Goal: Entertainment & Leisure: Browse casually

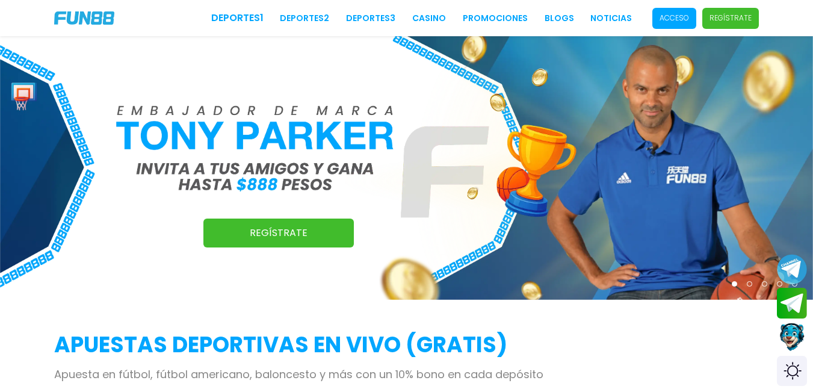
click at [686, 16] on p "Acceso" at bounding box center [674, 18] width 29 height 11
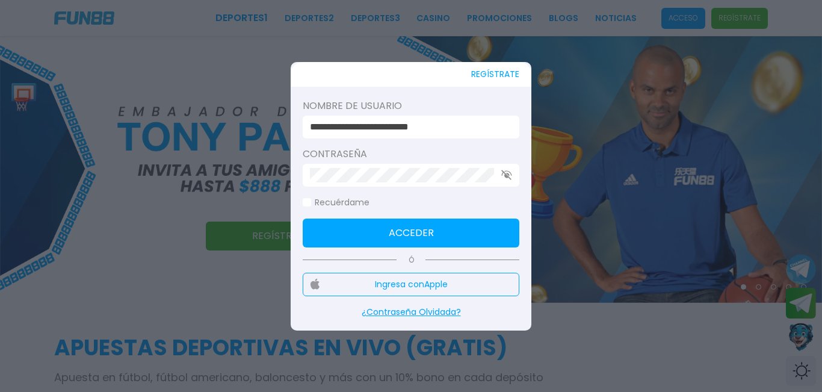
click at [486, 123] on input "**********" at bounding box center [407, 127] width 195 height 14
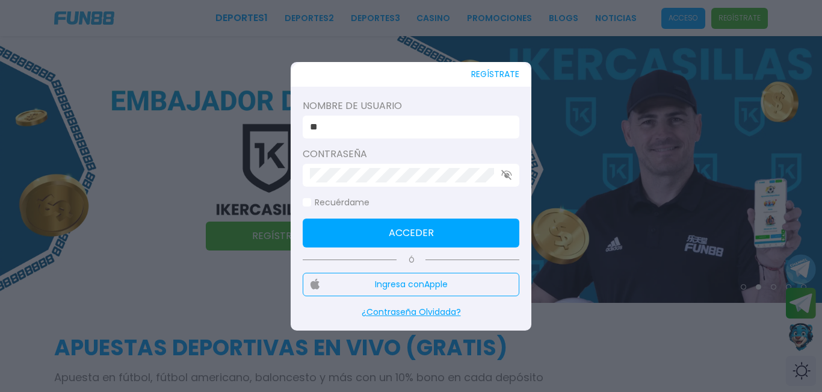
type input "*"
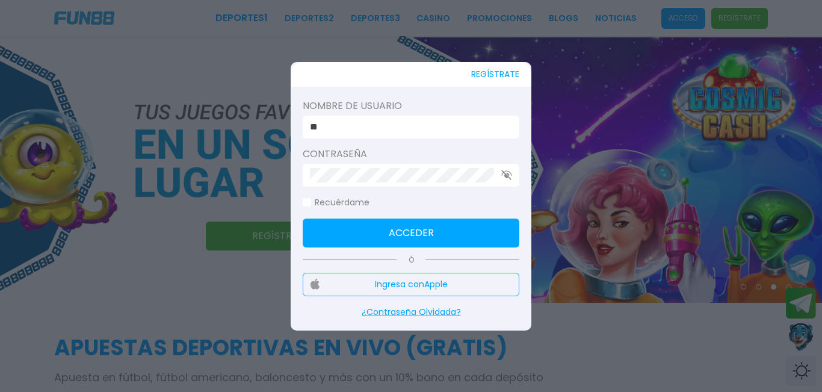
type input "*"
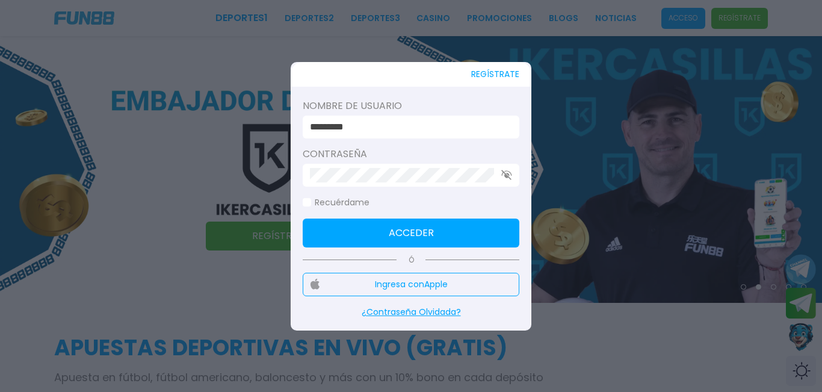
type input "*********"
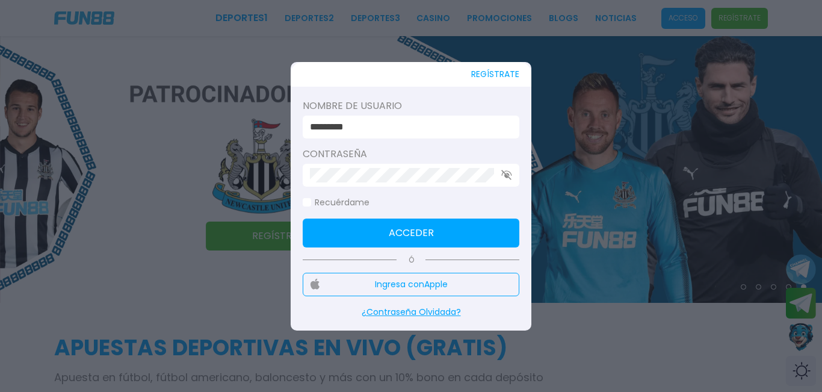
click button "Acceder" at bounding box center [411, 232] width 217 height 29
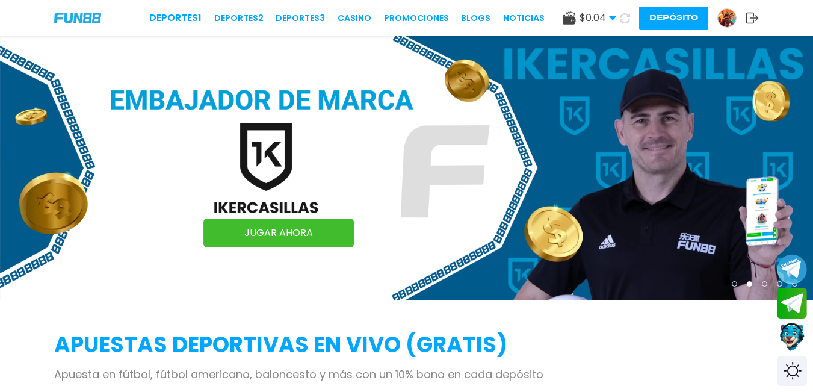
click at [684, 17] on button "Depósito" at bounding box center [673, 18] width 69 height 23
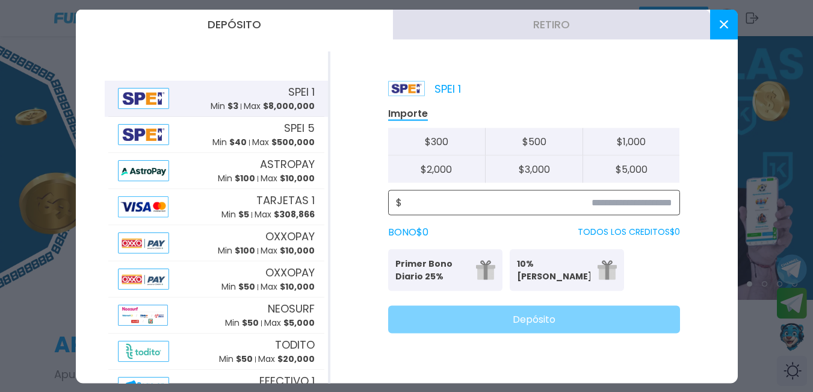
click at [641, 206] on input at bounding box center [537, 202] width 270 height 14
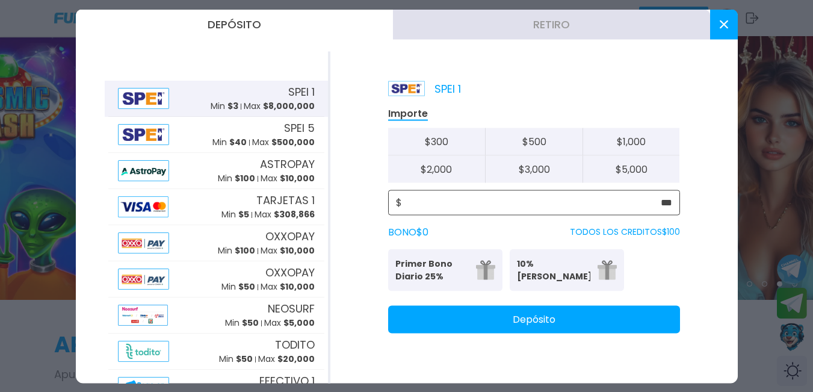
type input "***"
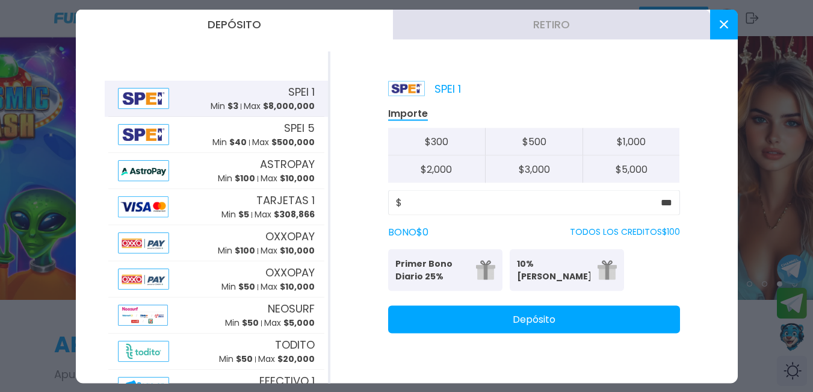
click at [666, 327] on button "Depósito" at bounding box center [534, 319] width 292 height 28
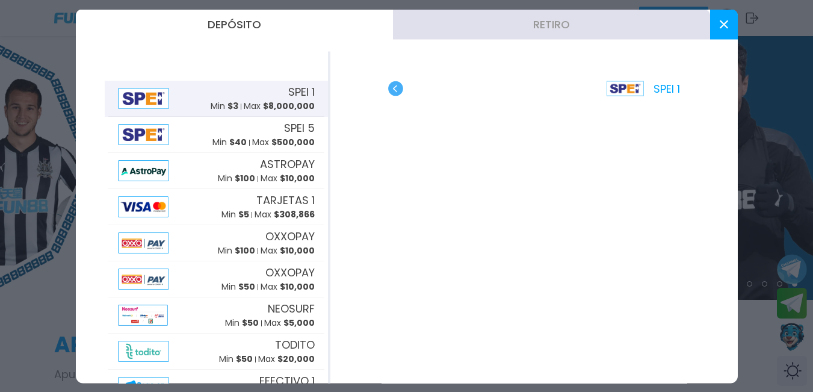
drag, startPoint x: 722, startPoint y: 25, endPoint x: 724, endPoint y: 31, distance: 6.3
click at [724, 31] on button at bounding box center [724, 24] width 28 height 30
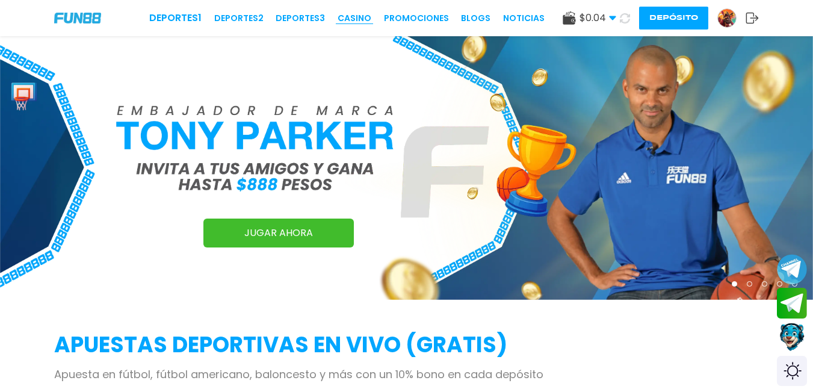
click at [355, 22] on link "CASINO" at bounding box center [355, 18] width 34 height 13
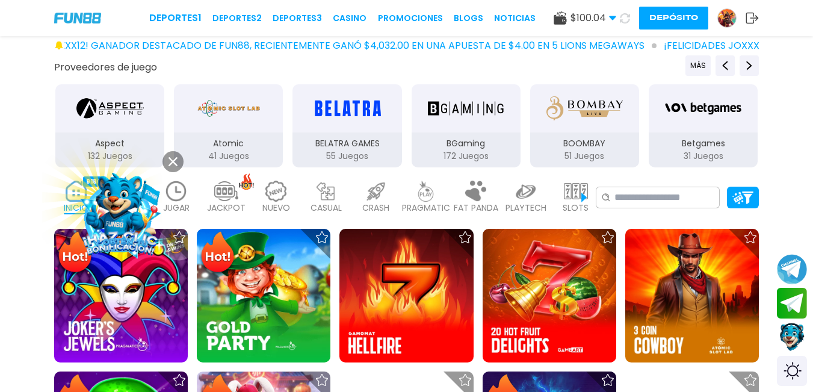
scroll to position [181, 0]
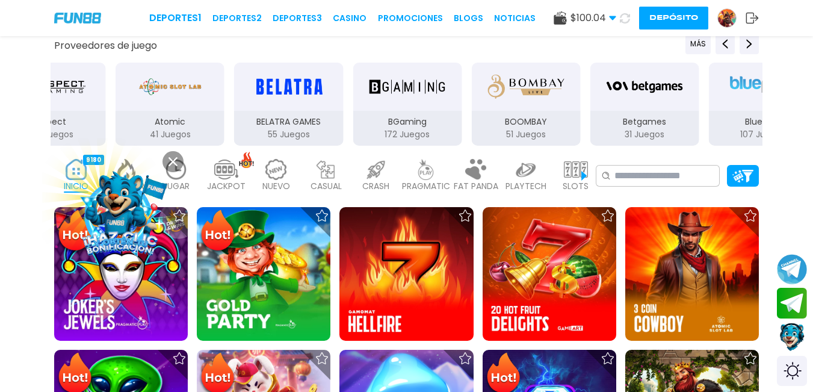
click at [178, 156] on button at bounding box center [172, 161] width 21 height 21
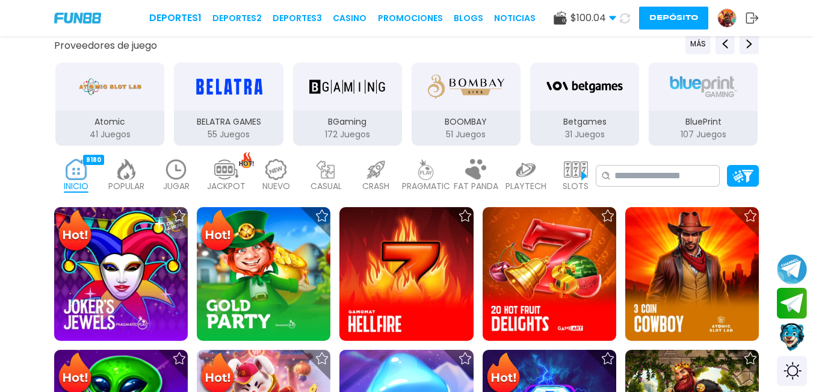
click at [430, 182] on p "PRAGMATIC" at bounding box center [426, 186] width 48 height 13
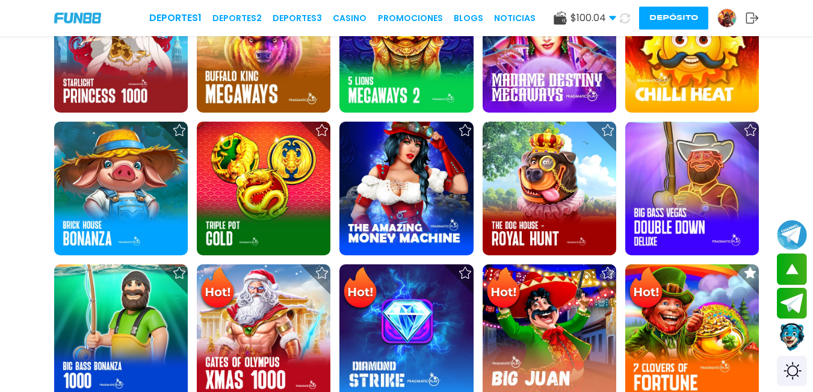
scroll to position [1143, 0]
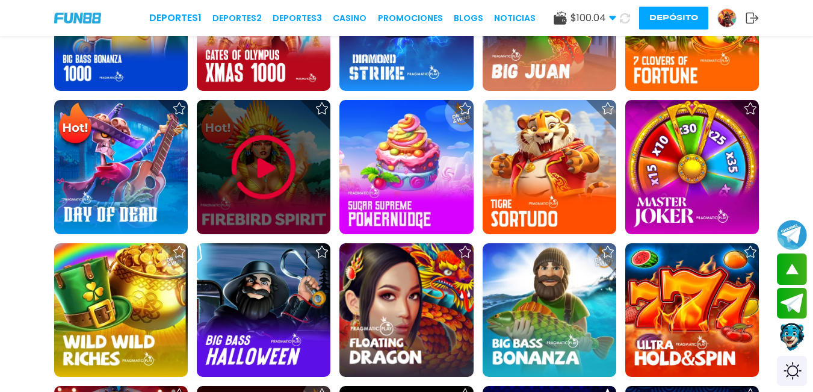
click at [271, 173] on img at bounding box center [263, 167] width 72 height 72
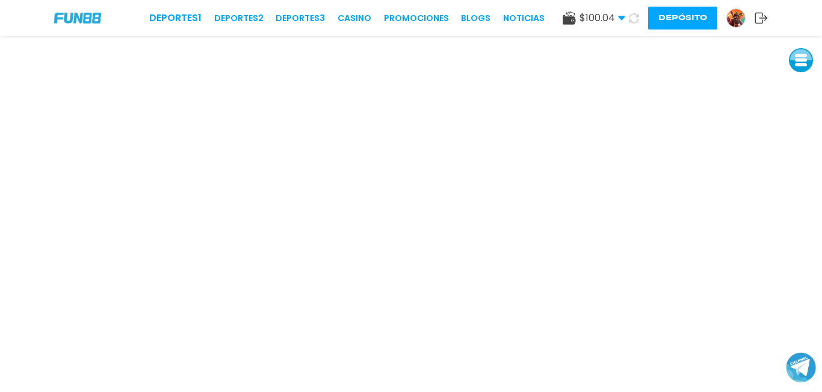
click at [800, 60] on button at bounding box center [801, 60] width 24 height 24
click at [799, 142] on button at bounding box center [802, 141] width 24 height 24
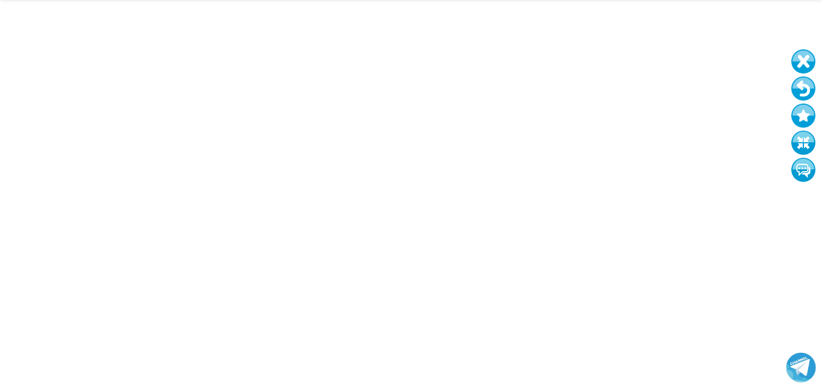
click at [797, 84] on button at bounding box center [803, 88] width 24 height 24
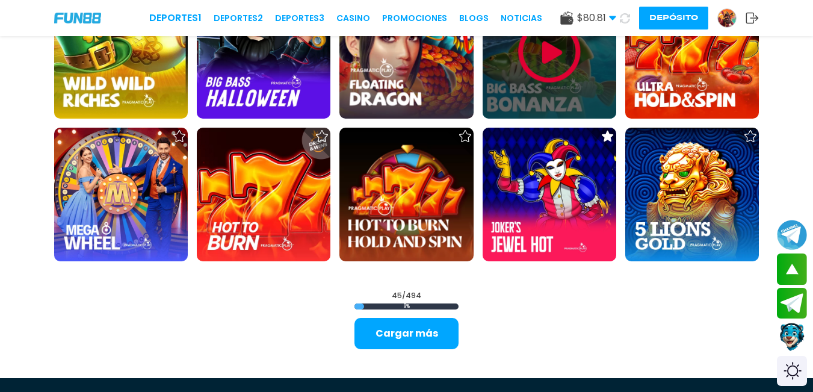
scroll to position [1444, 0]
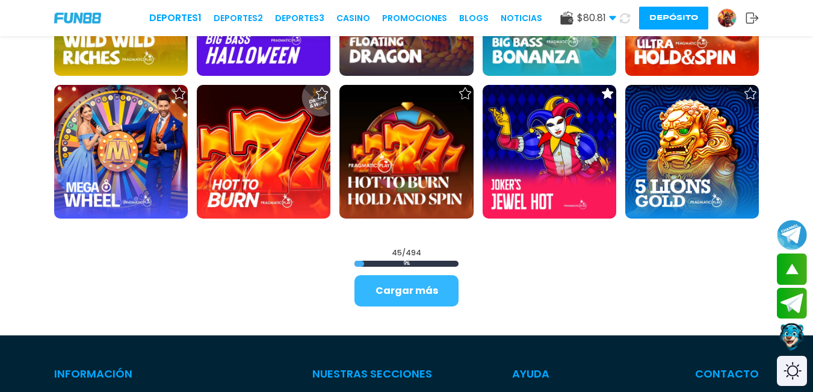
click at [387, 291] on button "Cargar más" at bounding box center [406, 290] width 104 height 31
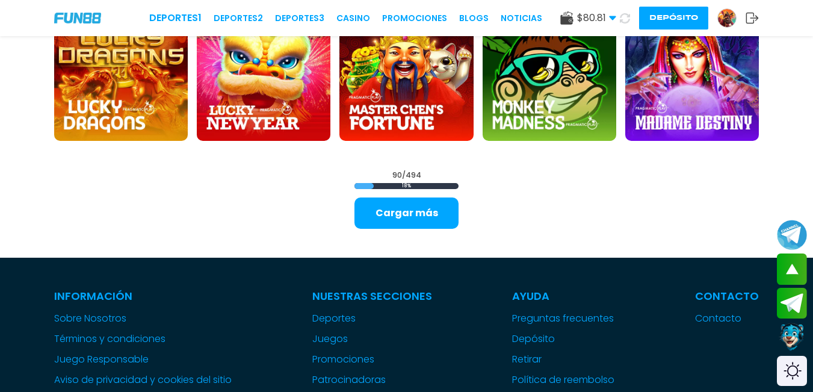
scroll to position [2828, 0]
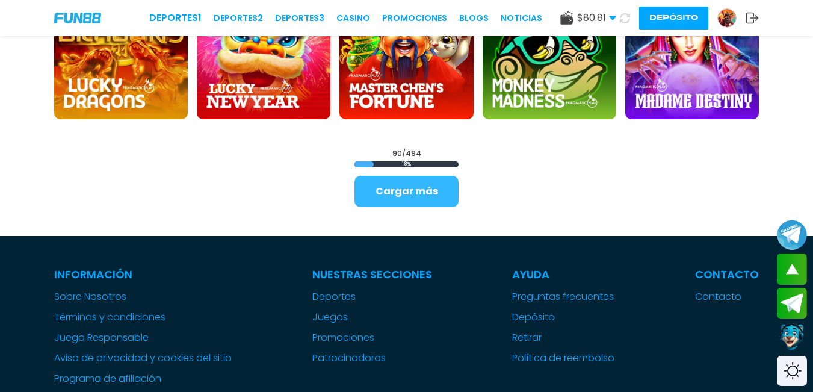
click at [418, 197] on button "Cargar más" at bounding box center [406, 191] width 104 height 31
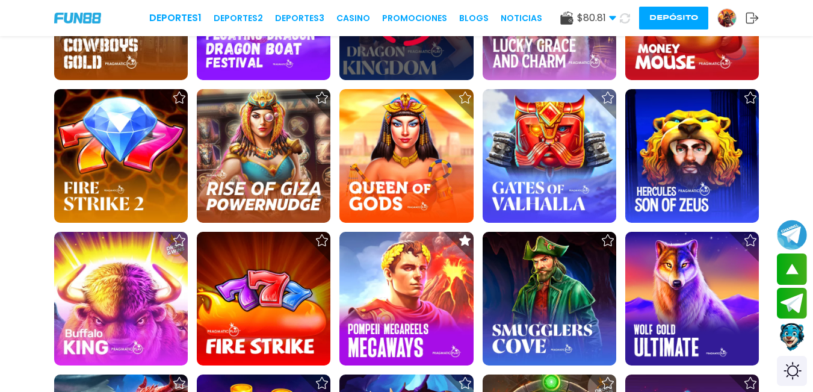
scroll to position [3791, 0]
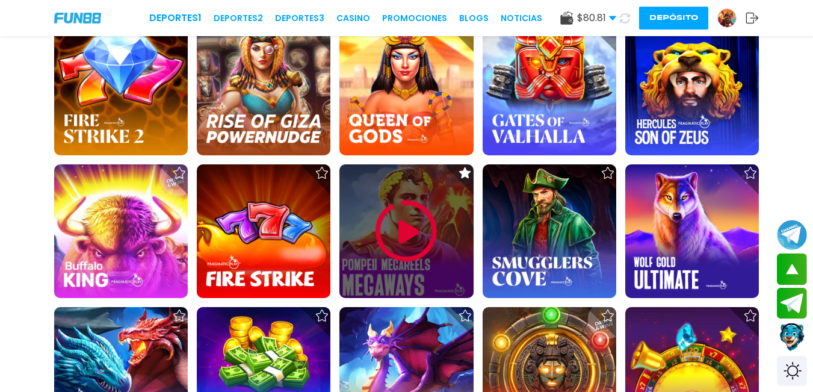
click at [406, 240] on img at bounding box center [406, 231] width 72 height 72
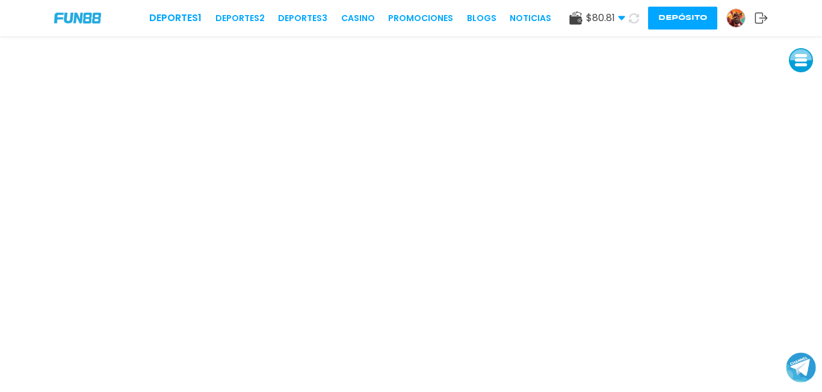
click at [805, 64] on button at bounding box center [801, 60] width 24 height 24
click at [796, 144] on button at bounding box center [801, 141] width 24 height 24
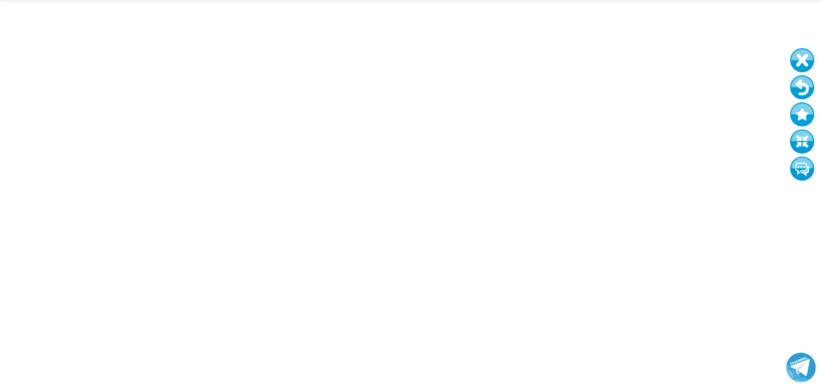
click at [790, 129] on button at bounding box center [802, 141] width 24 height 24
click at [800, 82] on button at bounding box center [802, 87] width 24 height 24
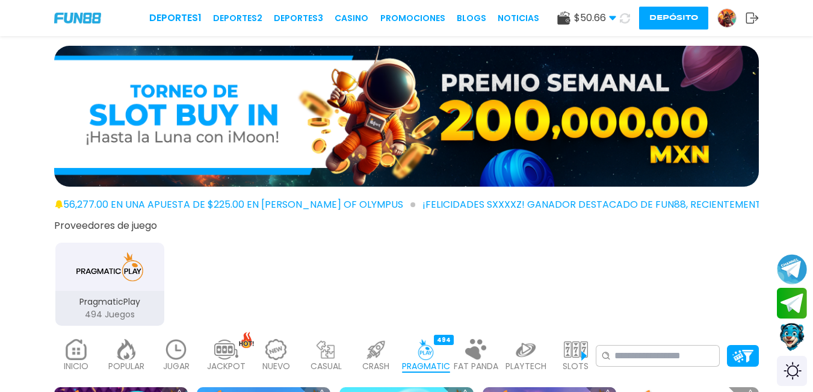
click at [175, 358] on img at bounding box center [176, 349] width 24 height 21
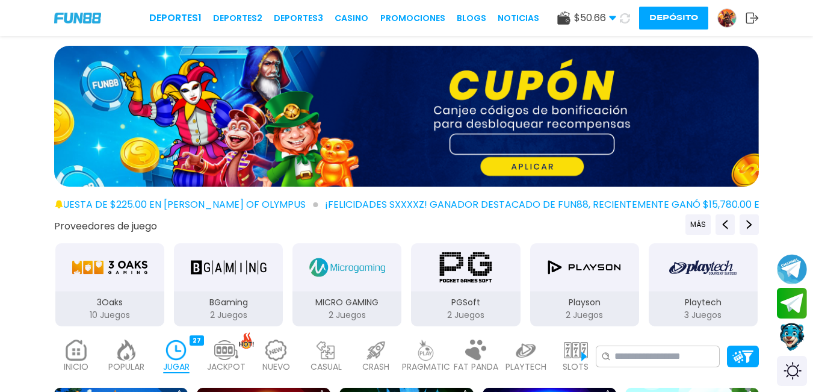
click at [347, 297] on p "MICRO GAMING" at bounding box center [346, 302] width 109 height 13
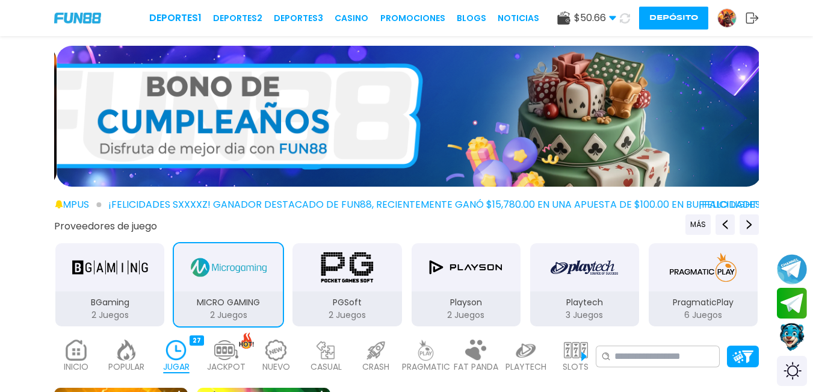
click at [276, 280] on div "MICRO GAMING" at bounding box center [228, 267] width 109 height 48
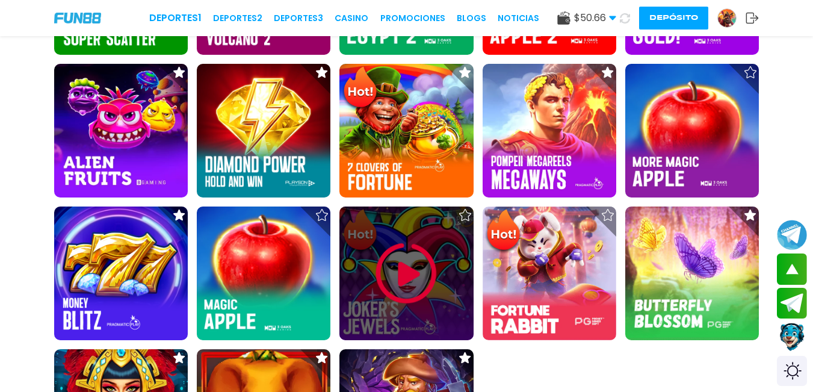
scroll to position [963, 0]
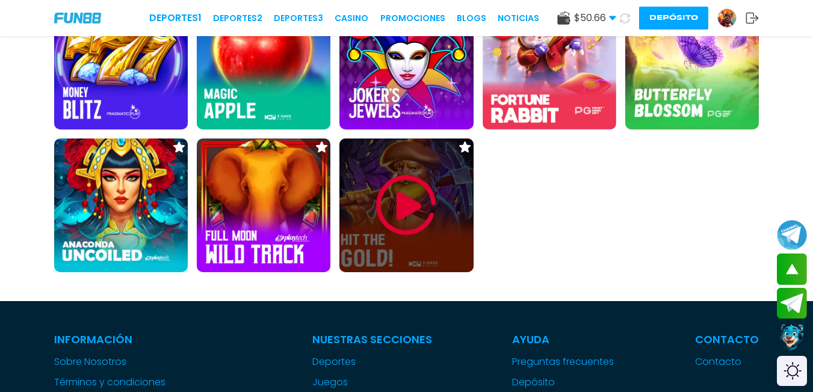
click at [393, 217] on img at bounding box center [406, 205] width 72 height 72
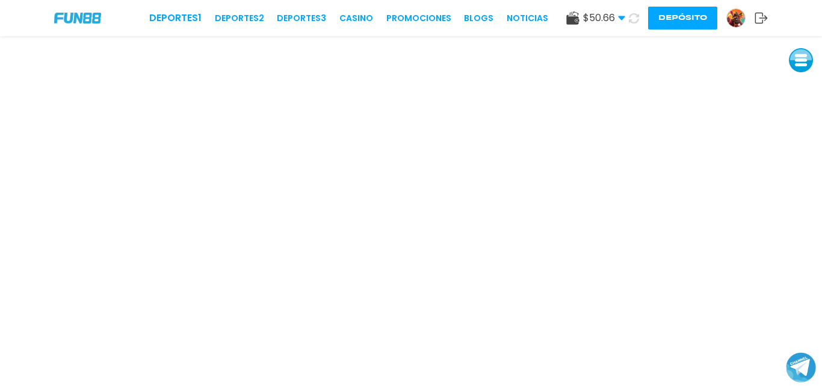
click at [793, 58] on button at bounding box center [801, 60] width 24 height 24
click at [802, 139] on button at bounding box center [801, 141] width 24 height 24
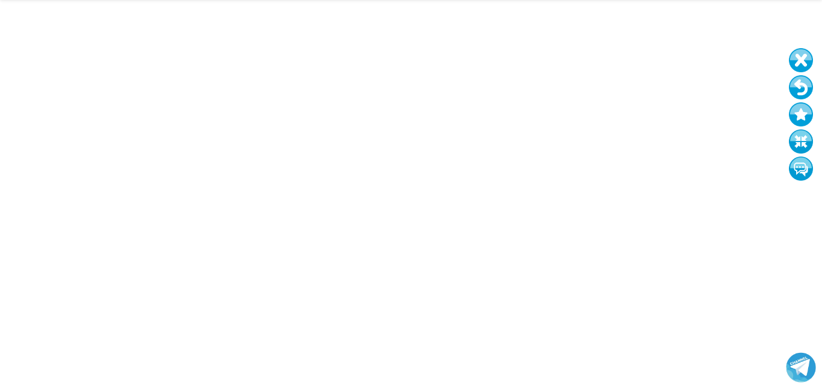
click at [803, 84] on button at bounding box center [801, 87] width 24 height 24
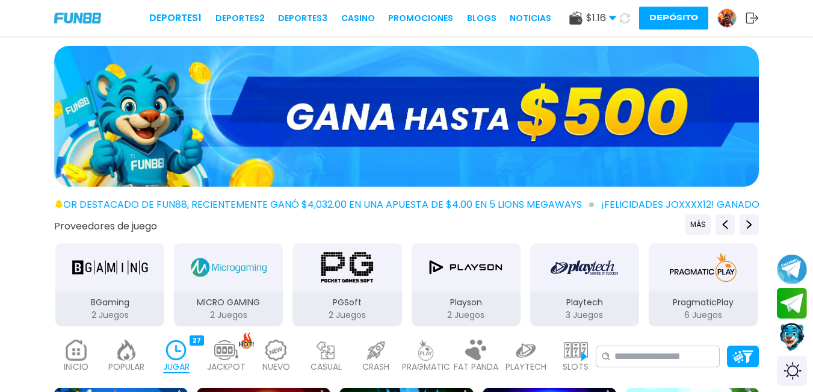
click at [418, 357] on img at bounding box center [426, 349] width 24 height 21
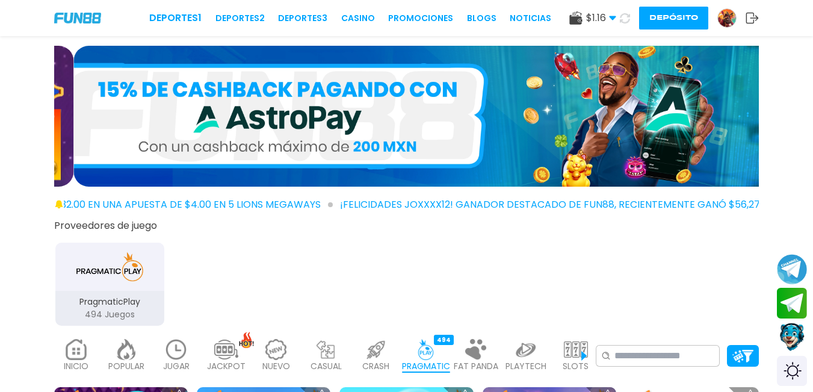
click at [133, 294] on div "PragmaticPlay 494 Juegos" at bounding box center [109, 308] width 109 height 35
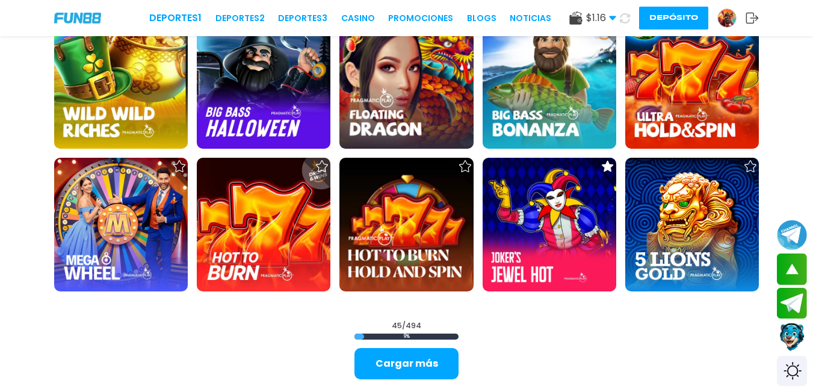
scroll to position [1384, 0]
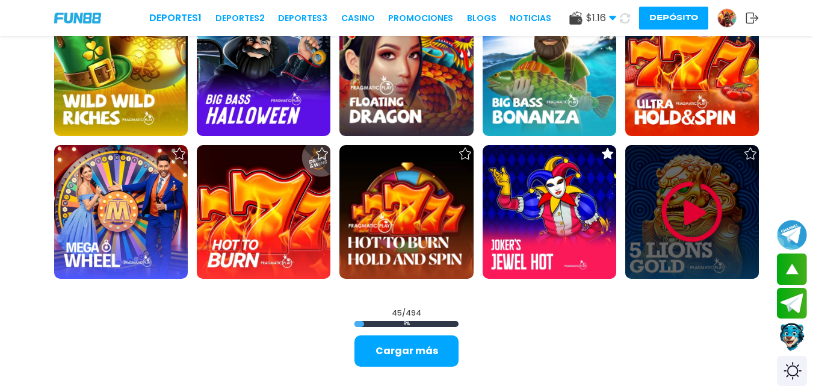
click at [684, 184] on img at bounding box center [692, 212] width 72 height 72
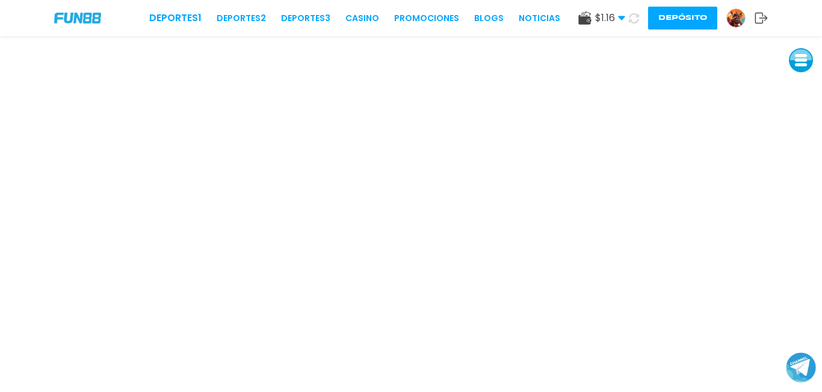
click at [733, 22] on img at bounding box center [736, 18] width 18 height 18
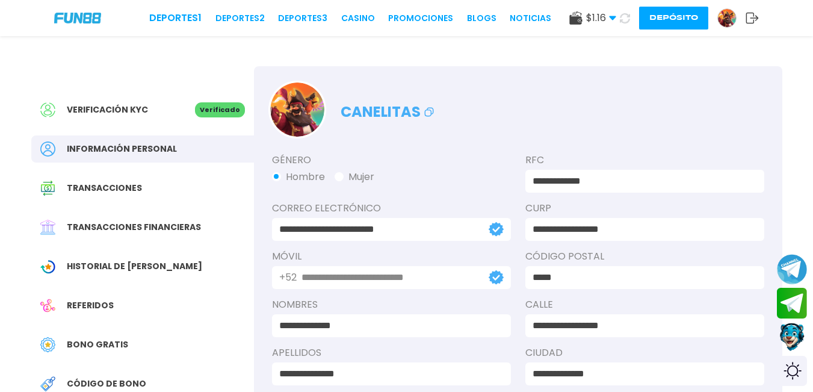
click at [104, 342] on span "Bono Gratis" at bounding box center [97, 344] width 61 height 13
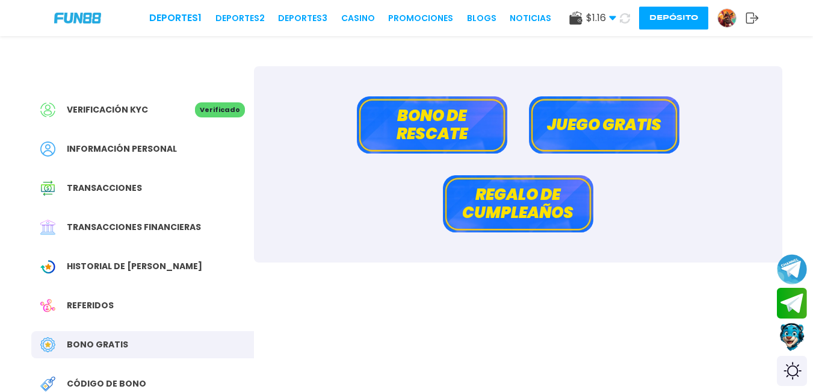
click at [418, 134] on button "Bono de rescate" at bounding box center [432, 124] width 150 height 57
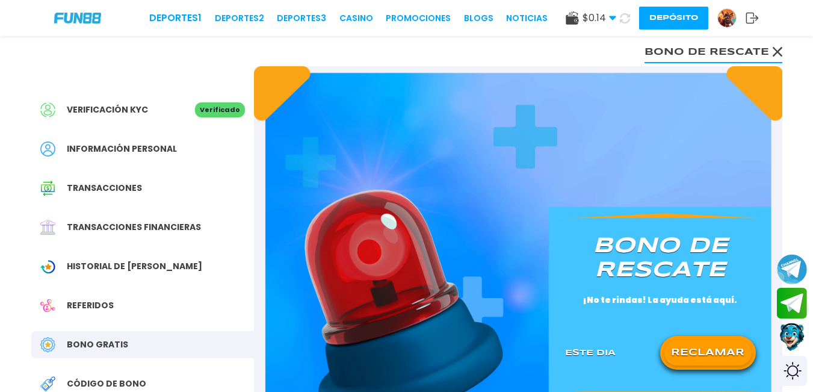
click at [681, 353] on button "RECLAMAR" at bounding box center [707, 352] width 87 height 25
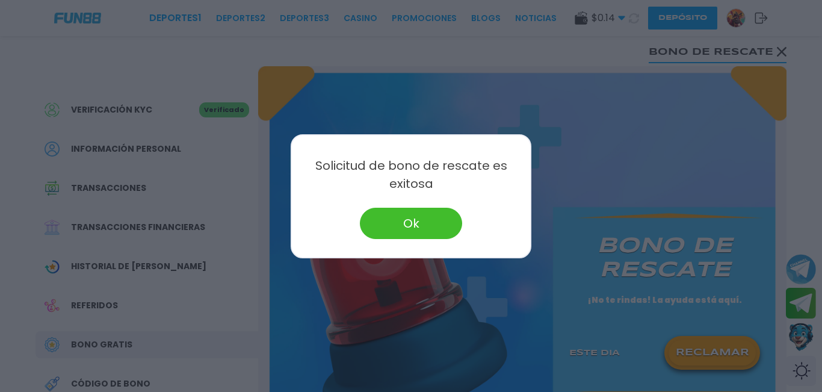
click at [433, 219] on button "Ok" at bounding box center [411, 223] width 102 height 31
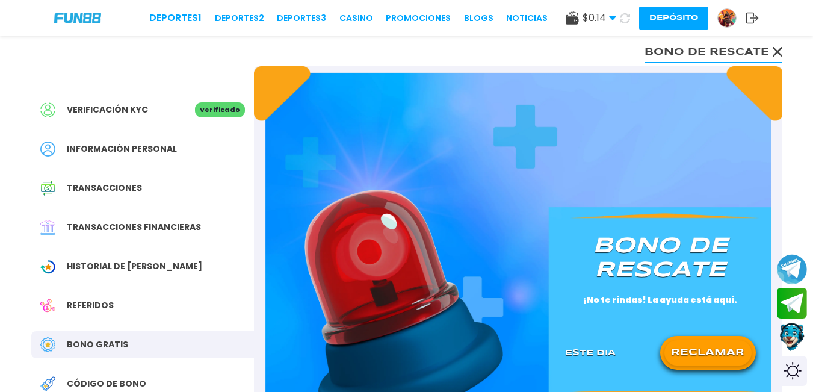
click at [620, 16] on use at bounding box center [625, 18] width 10 height 10
click at [360, 21] on link "CASINO" at bounding box center [356, 18] width 34 height 13
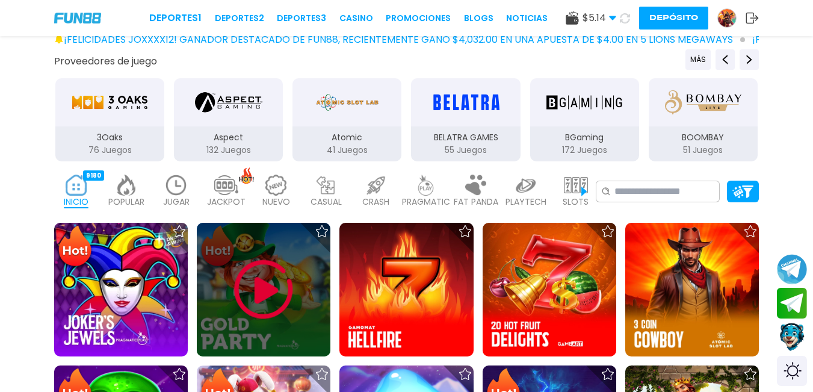
scroll to position [301, 0]
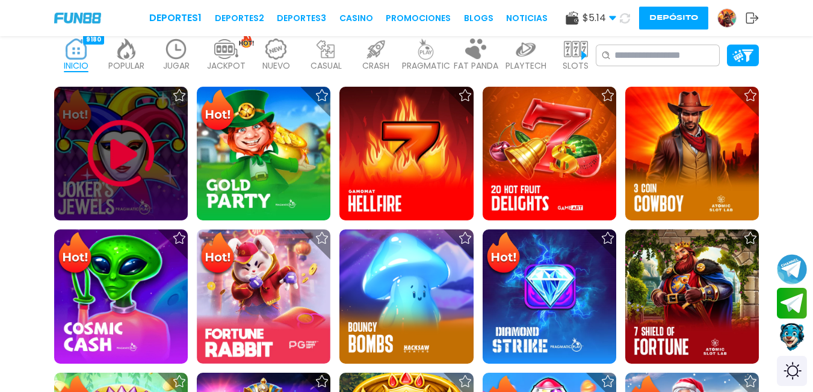
click at [129, 161] on img at bounding box center [121, 153] width 72 height 72
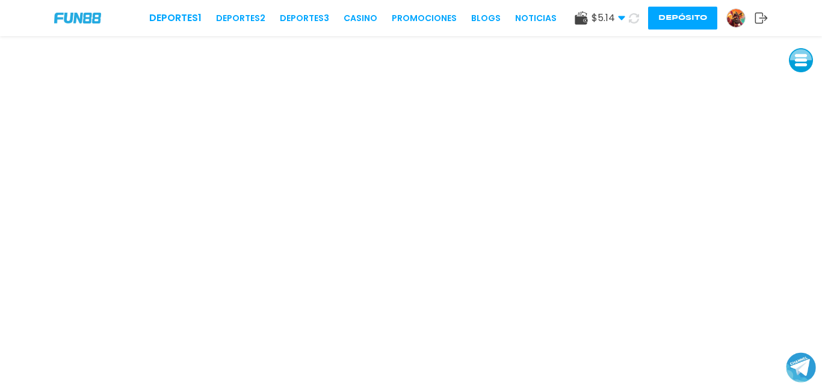
click at [762, 7] on div "$ 5.14 Dinero Real $ 5.14 Depósito Retiro Depósito" at bounding box center [671, 18] width 193 height 23
click at [758, 13] on use at bounding box center [761, 18] width 13 height 11
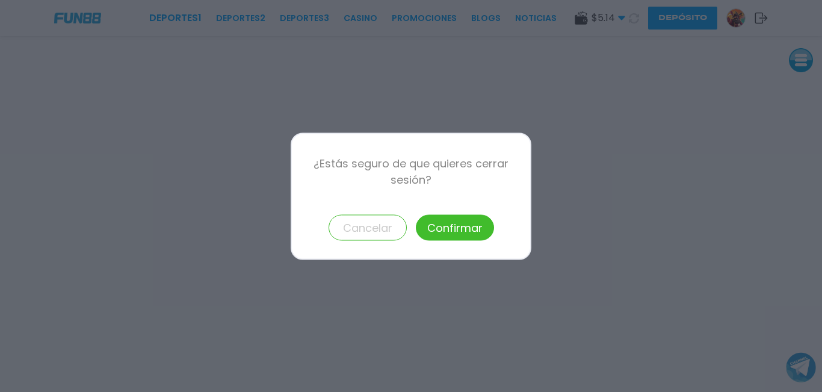
click at [471, 226] on button "Confirmar" at bounding box center [455, 227] width 78 height 26
